Goal: Check status: Check status

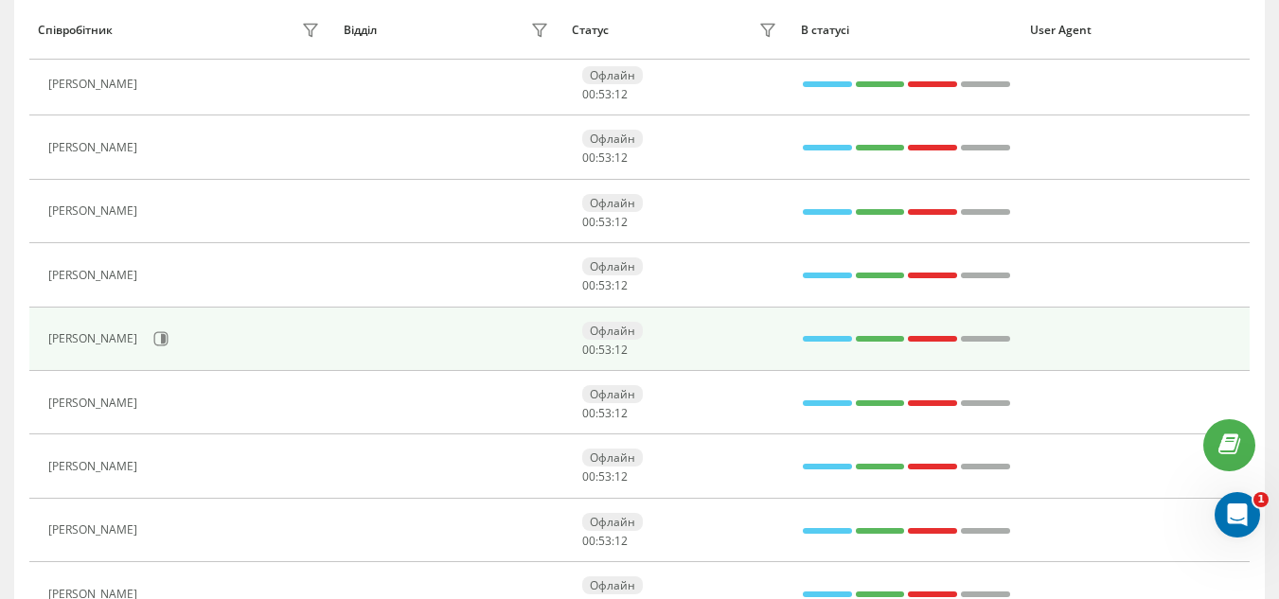
scroll to position [568, 0]
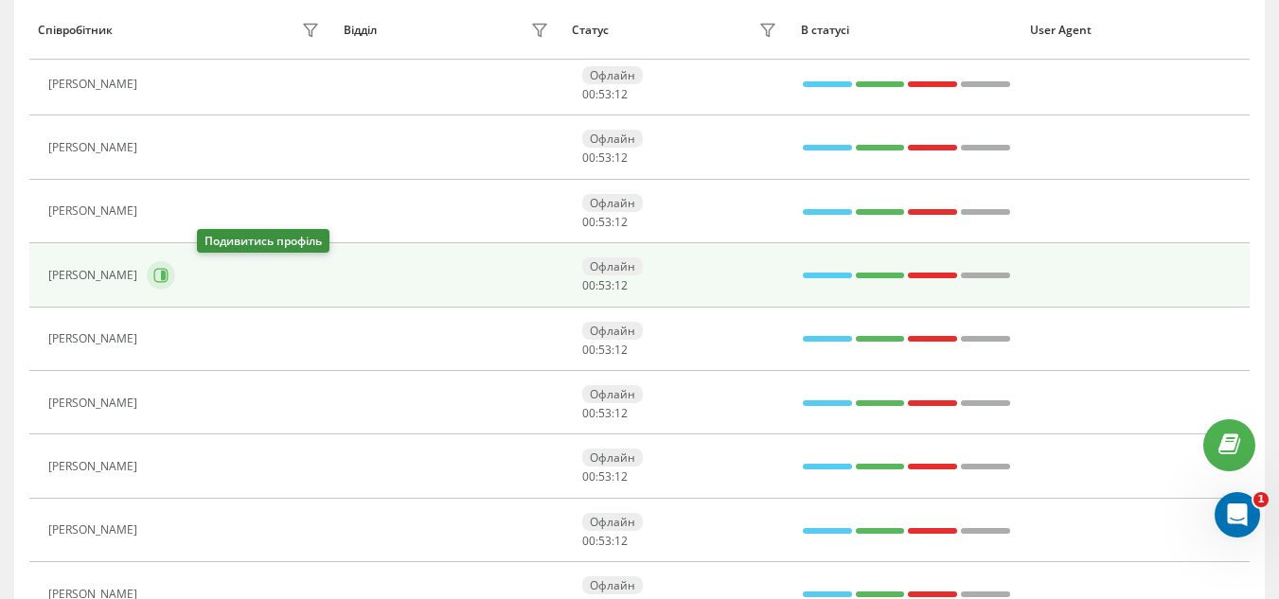
click at [166, 277] on icon at bounding box center [163, 275] width 5 height 9
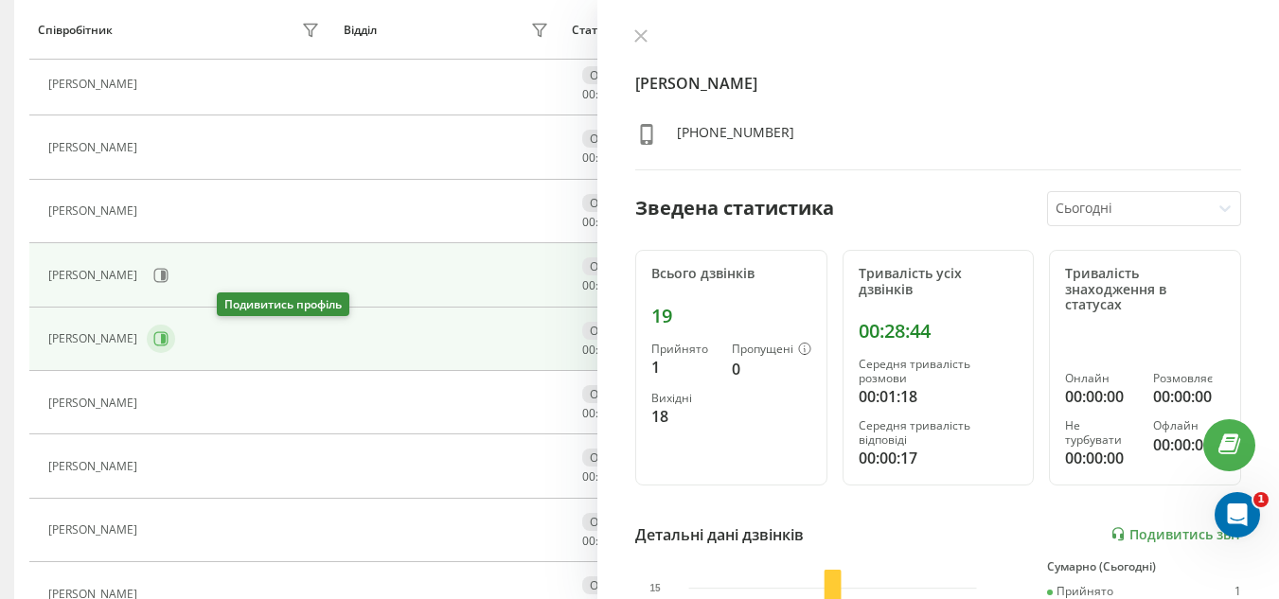
click at [166, 344] on icon at bounding box center [163, 338] width 5 height 9
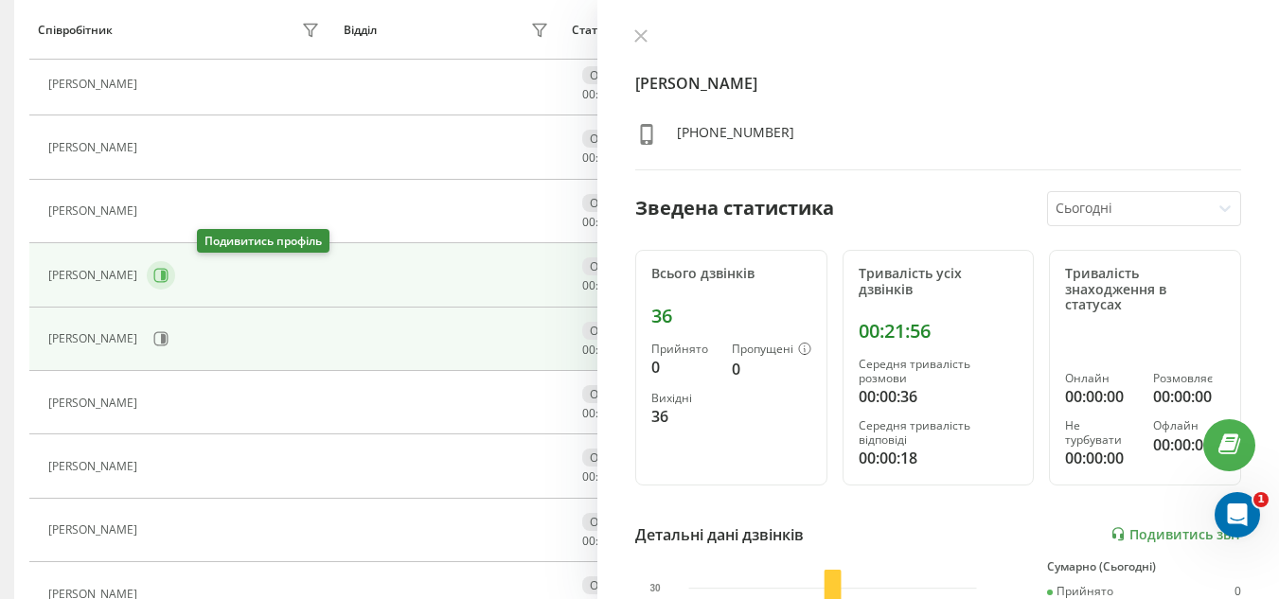
click at [169, 277] on icon at bounding box center [161, 275] width 14 height 14
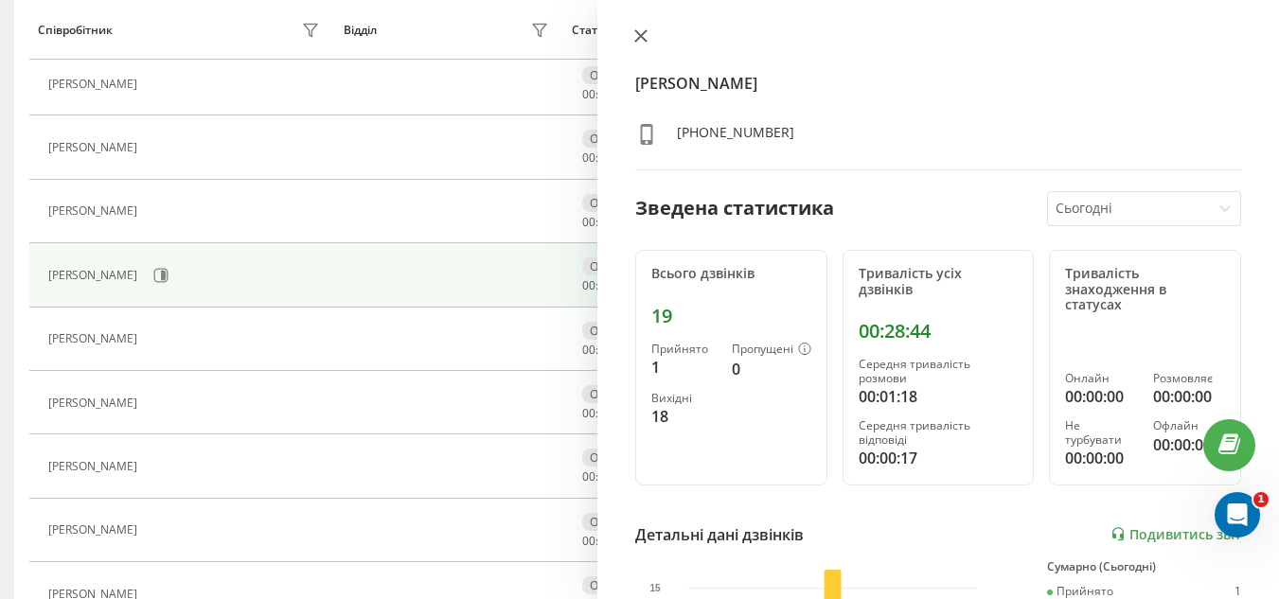
click at [634, 37] on button at bounding box center [641, 37] width 25 height 18
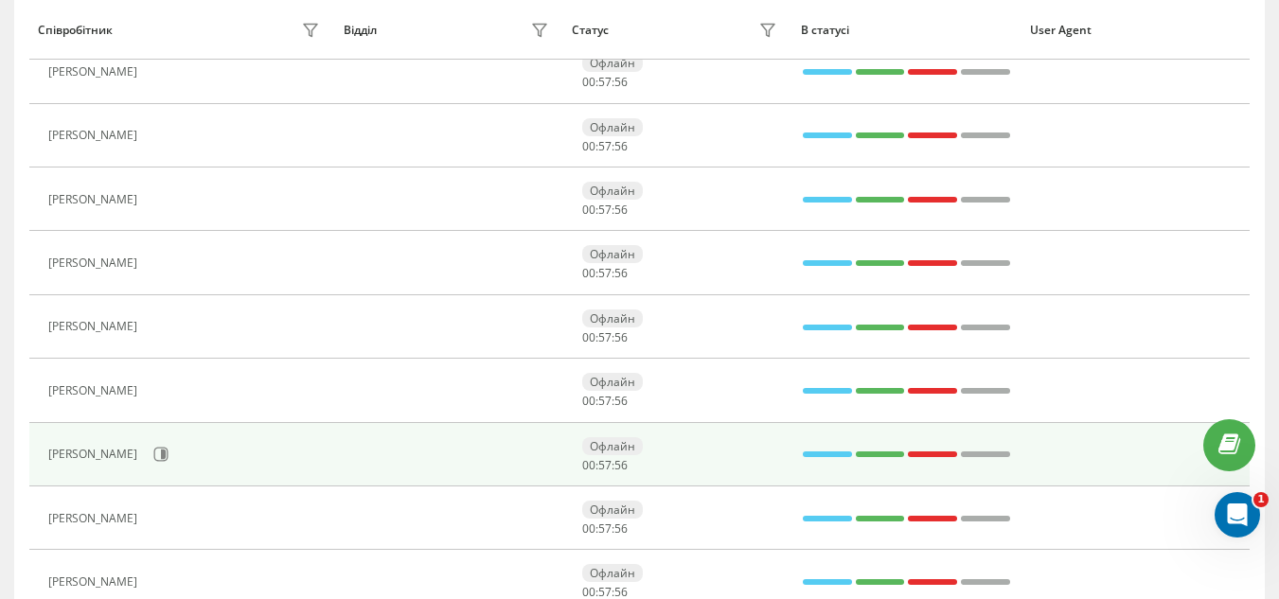
scroll to position [473, 0]
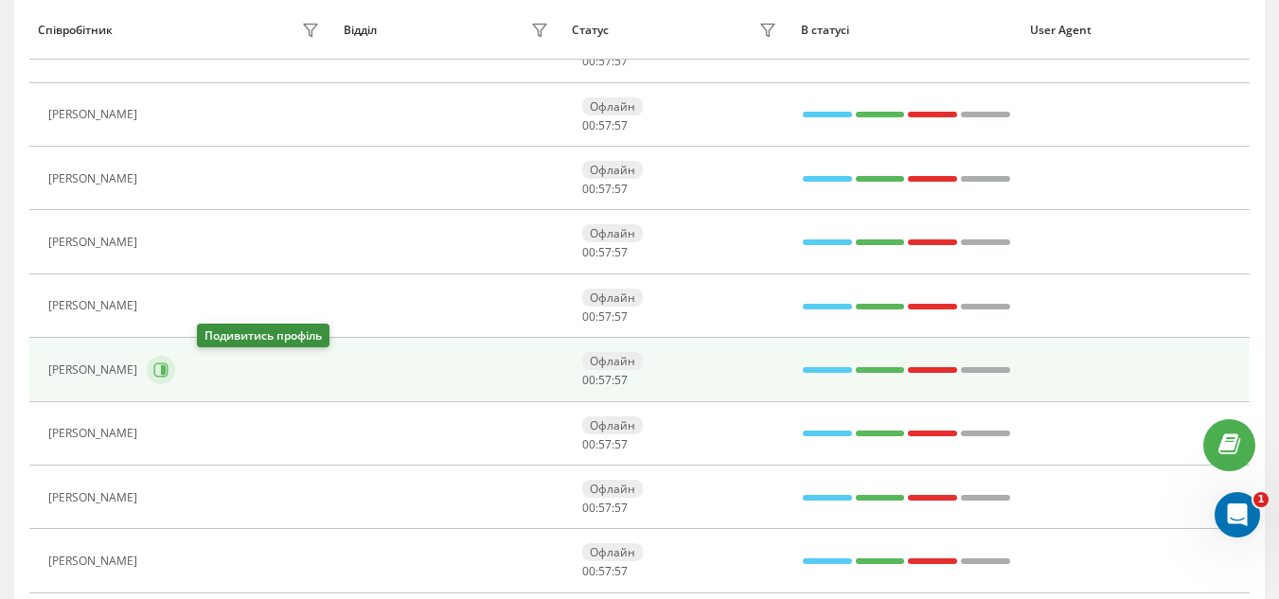
click at [175, 379] on button at bounding box center [161, 370] width 28 height 28
